Goal: Task Accomplishment & Management: Manage account settings

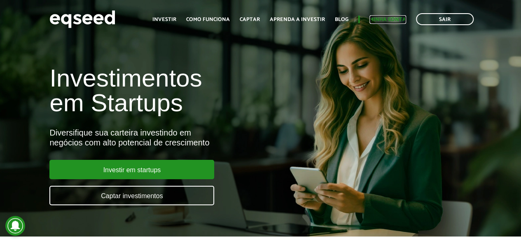
click at [377, 17] on link "Minha conta" at bounding box center [387, 19] width 37 height 5
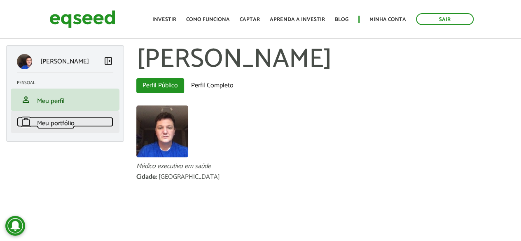
click at [55, 127] on span "Meu portfólio" at bounding box center [55, 123] width 37 height 11
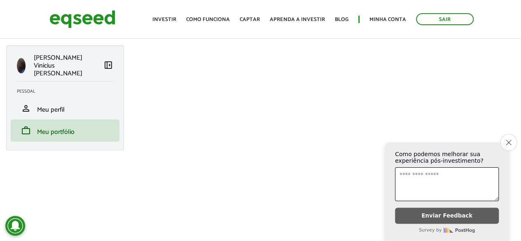
click at [506, 140] on icon "Close survey" at bounding box center [508, 142] width 5 height 5
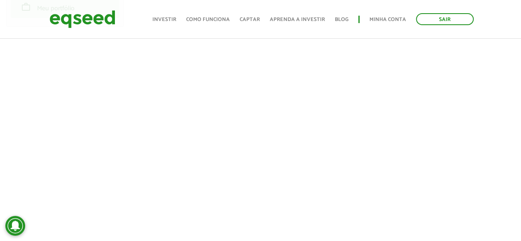
scroll to position [247, 0]
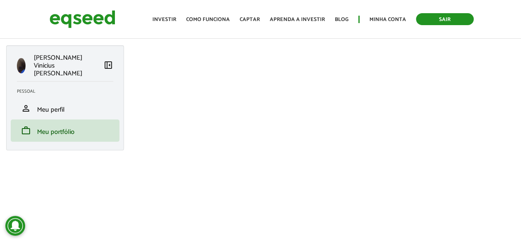
click at [439, 19] on link "Sair" at bounding box center [445, 19] width 58 height 12
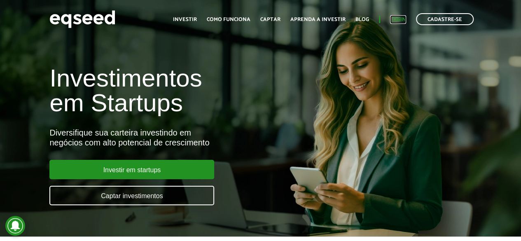
click at [398, 19] on link "Login" at bounding box center [398, 19] width 16 height 5
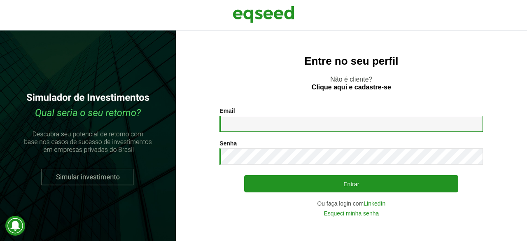
click at [248, 116] on input "Email *" at bounding box center [352, 124] width 264 height 16
type input "**********"
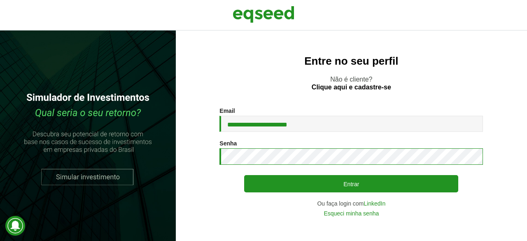
click at [244, 175] on button "Entrar" at bounding box center [351, 183] width 214 height 17
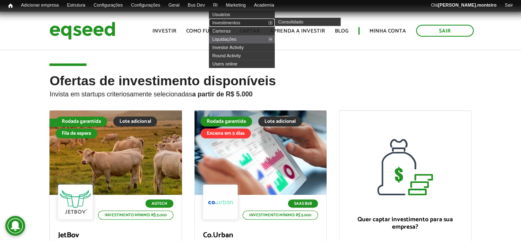
click at [236, 22] on link "Investimentos" at bounding box center [242, 23] width 66 height 8
